Goal: Transaction & Acquisition: Purchase product/service

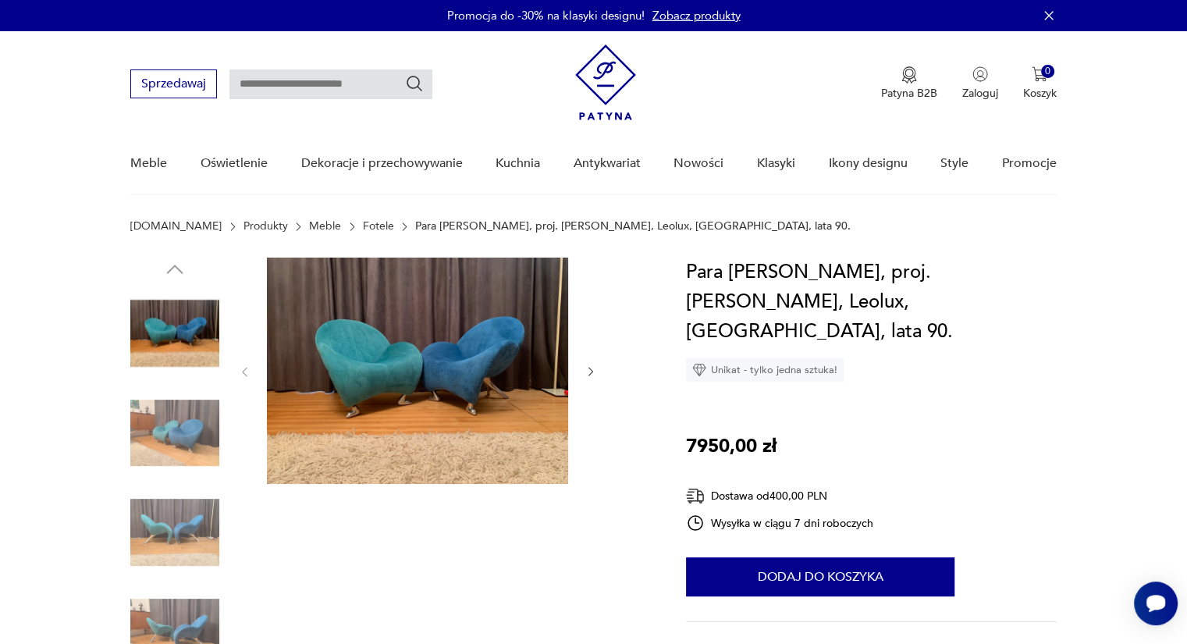
click at [590, 377] on icon "button" at bounding box center [591, 371] width 13 height 13
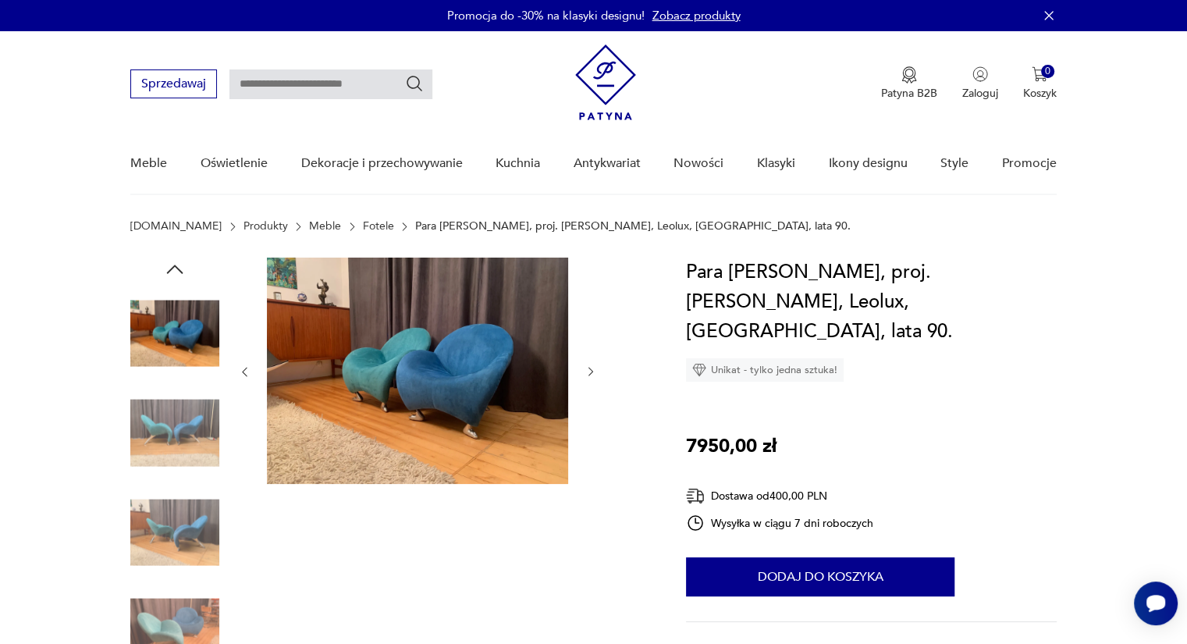
click at [593, 372] on icon "button" at bounding box center [591, 371] width 13 height 13
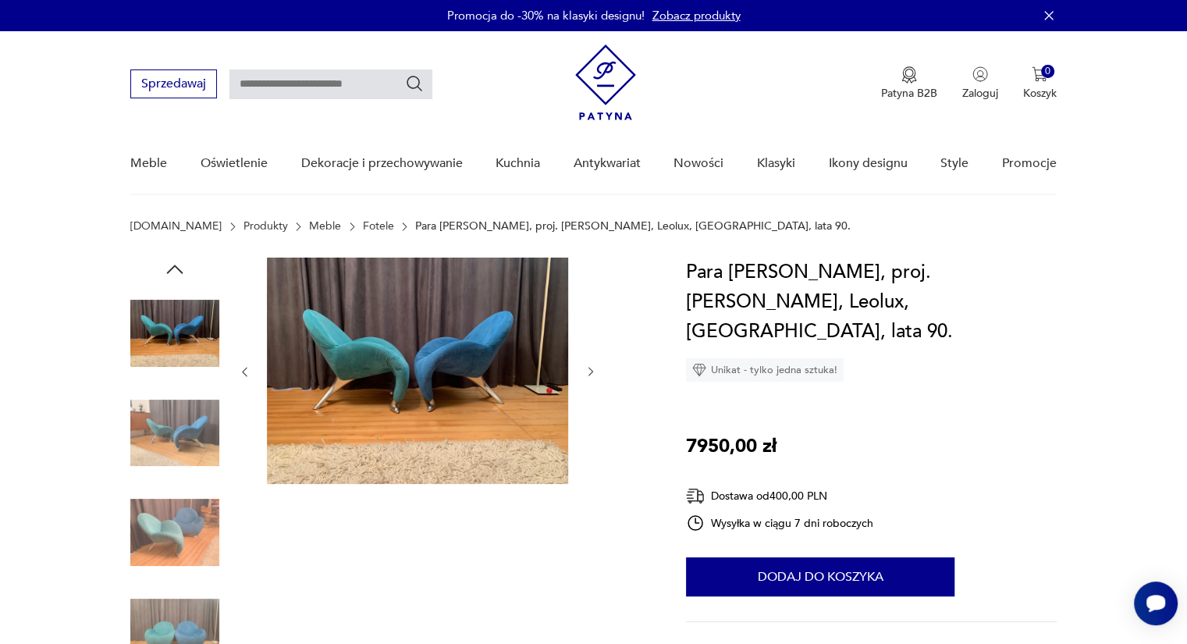
click at [593, 372] on icon "button" at bounding box center [591, 371] width 13 height 13
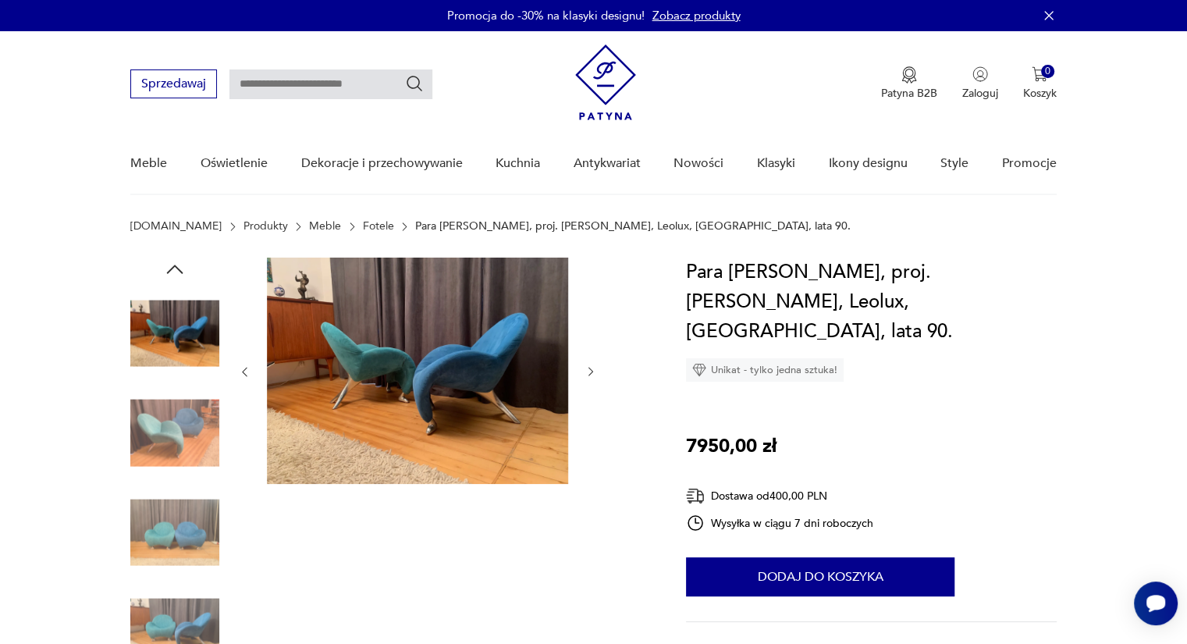
click at [593, 372] on icon "button" at bounding box center [591, 371] width 13 height 13
